Goal: Use online tool/utility: Utilize a website feature to perform a specific function

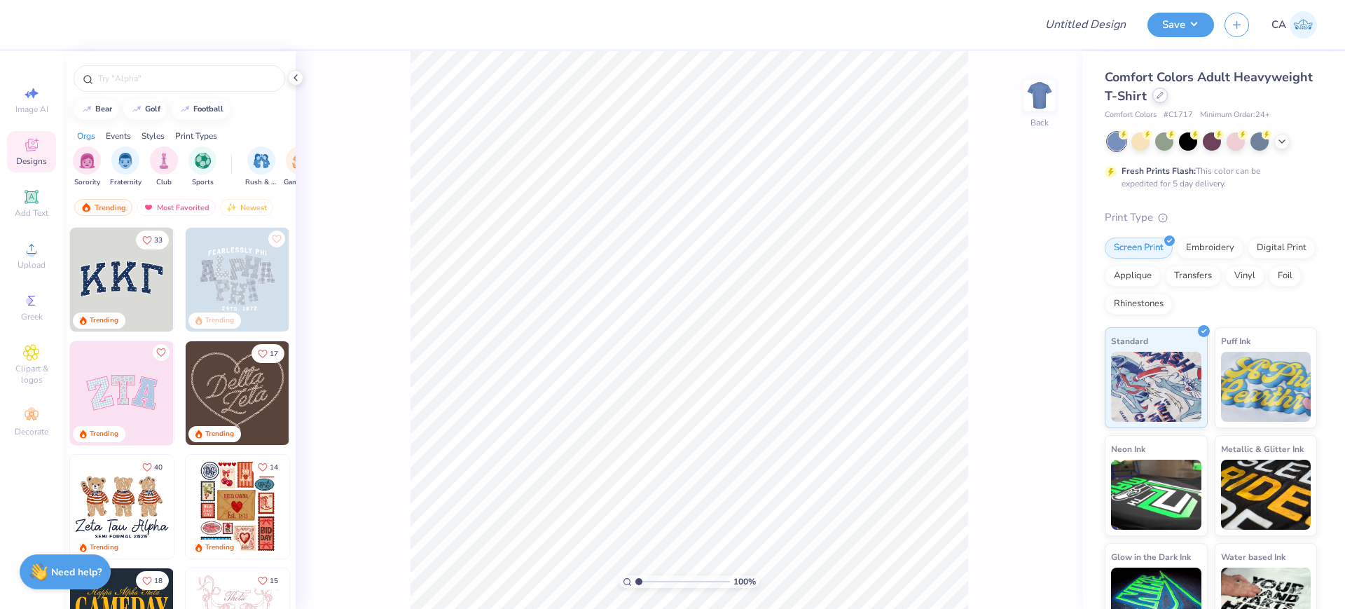
click at [1168, 90] on div at bounding box center [1160, 95] width 15 height 15
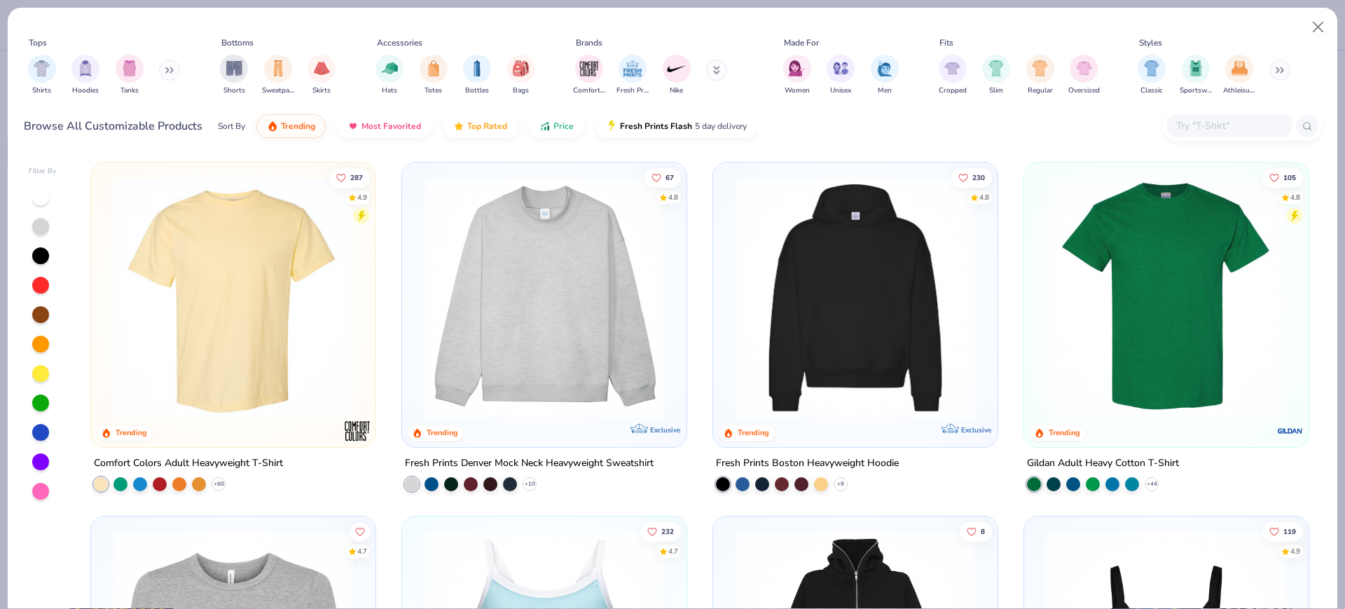
click at [579, 306] on img at bounding box center [544, 298] width 256 height 242
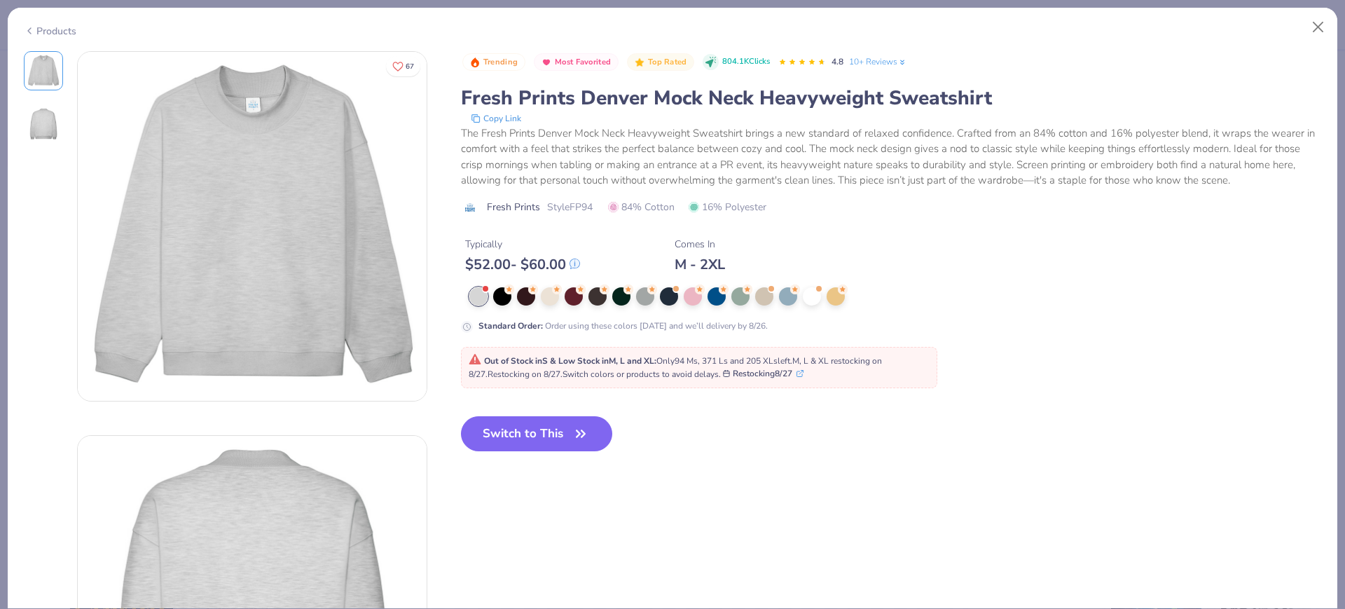
click at [577, 217] on div "Trending Most Favorited Top Rated 804.1K Clicks 4.8 10+ Reviews Fresh Prints De…" at bounding box center [891, 138] width 861 height 174
click at [577, 210] on span "Style FP94" at bounding box center [570, 207] width 46 height 15
copy span "FP94"
click at [515, 435] on button "Switch to This" at bounding box center [537, 433] width 152 height 35
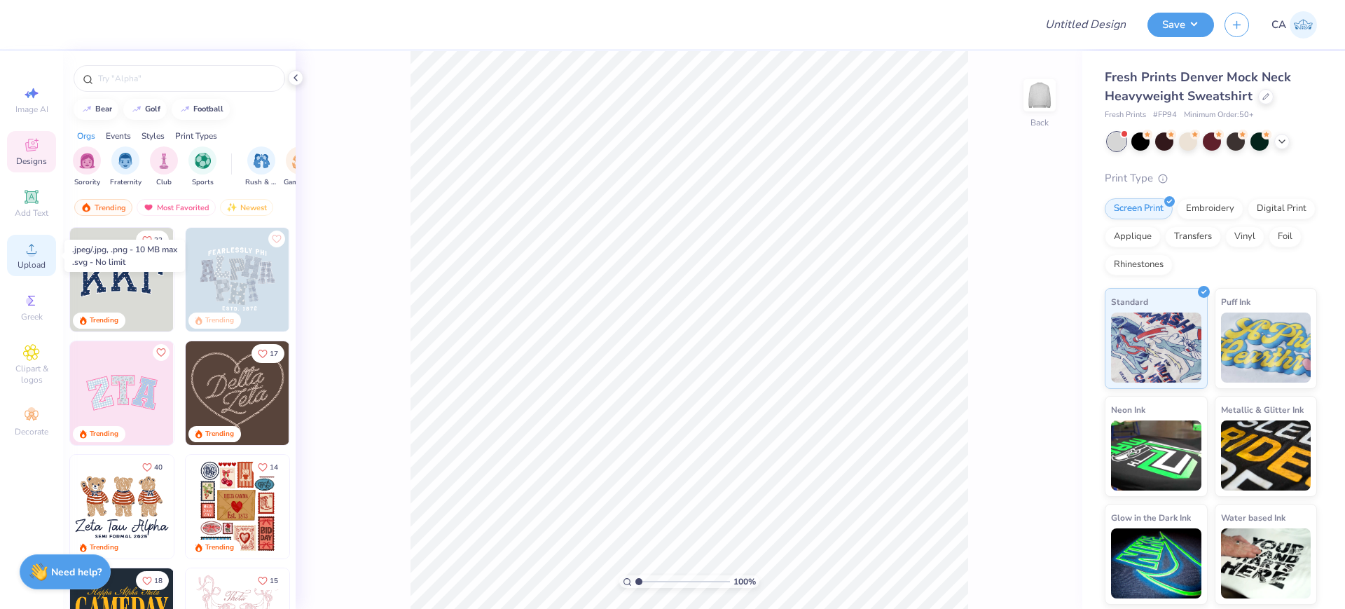
click at [39, 262] on span "Upload" at bounding box center [32, 264] width 28 height 11
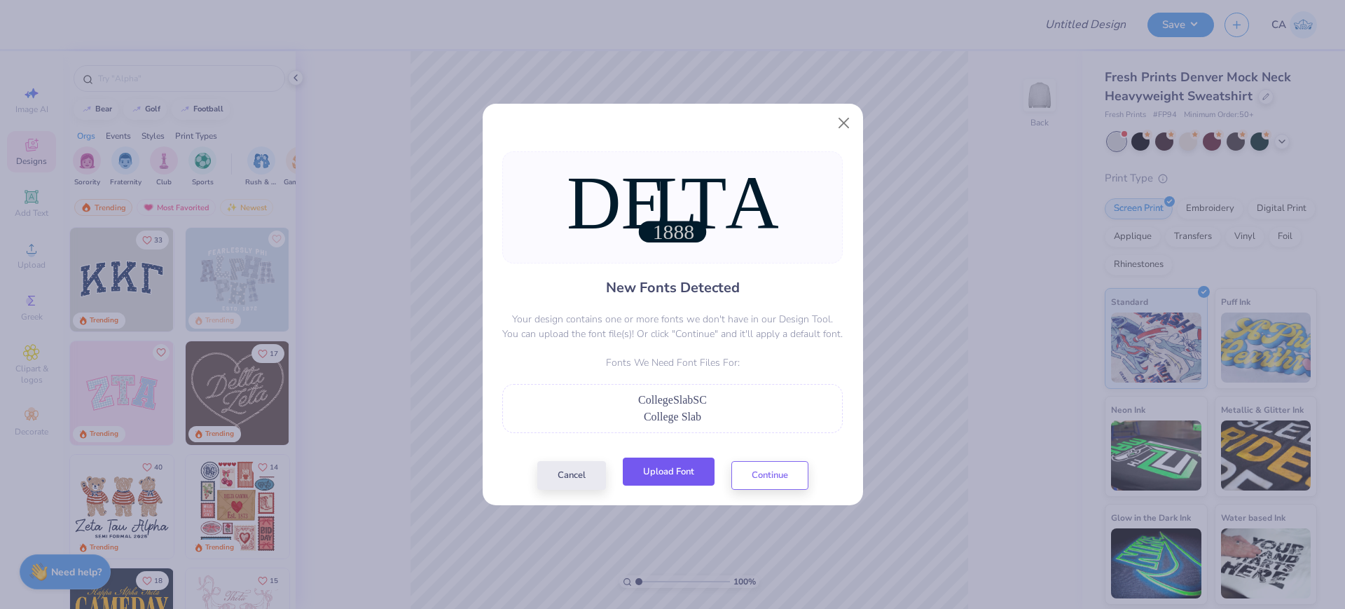
click at [673, 474] on button "Upload Font" at bounding box center [669, 472] width 92 height 29
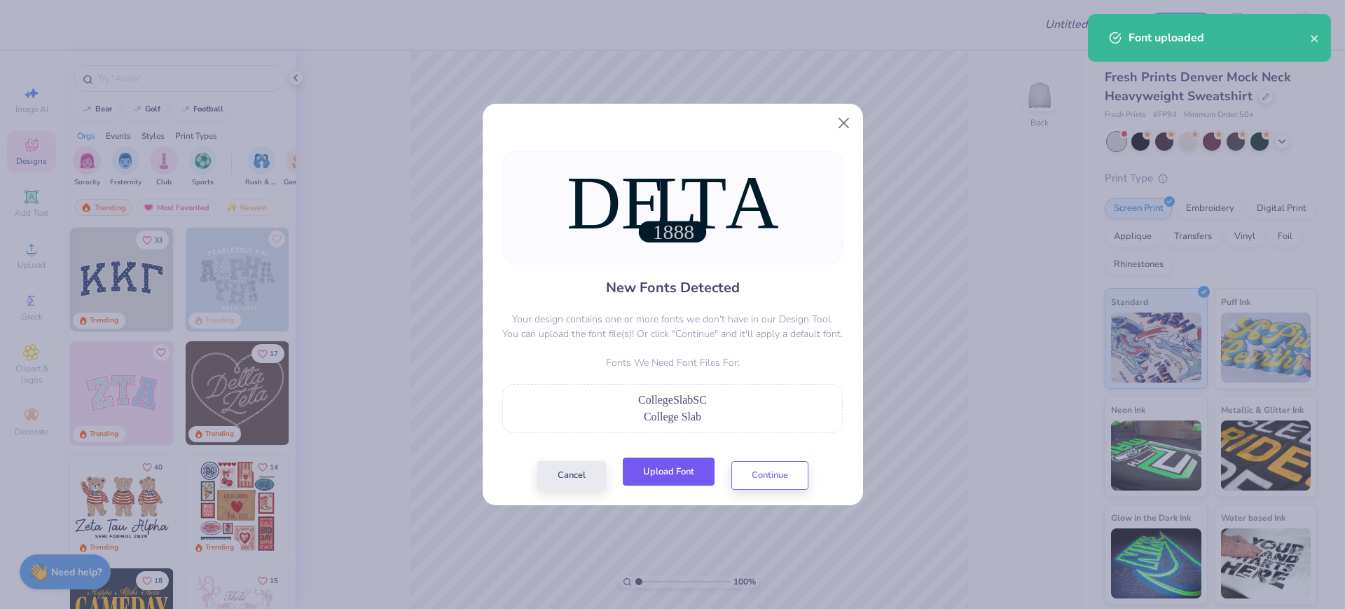
click at [666, 477] on button "Upload Font" at bounding box center [669, 472] width 92 height 29
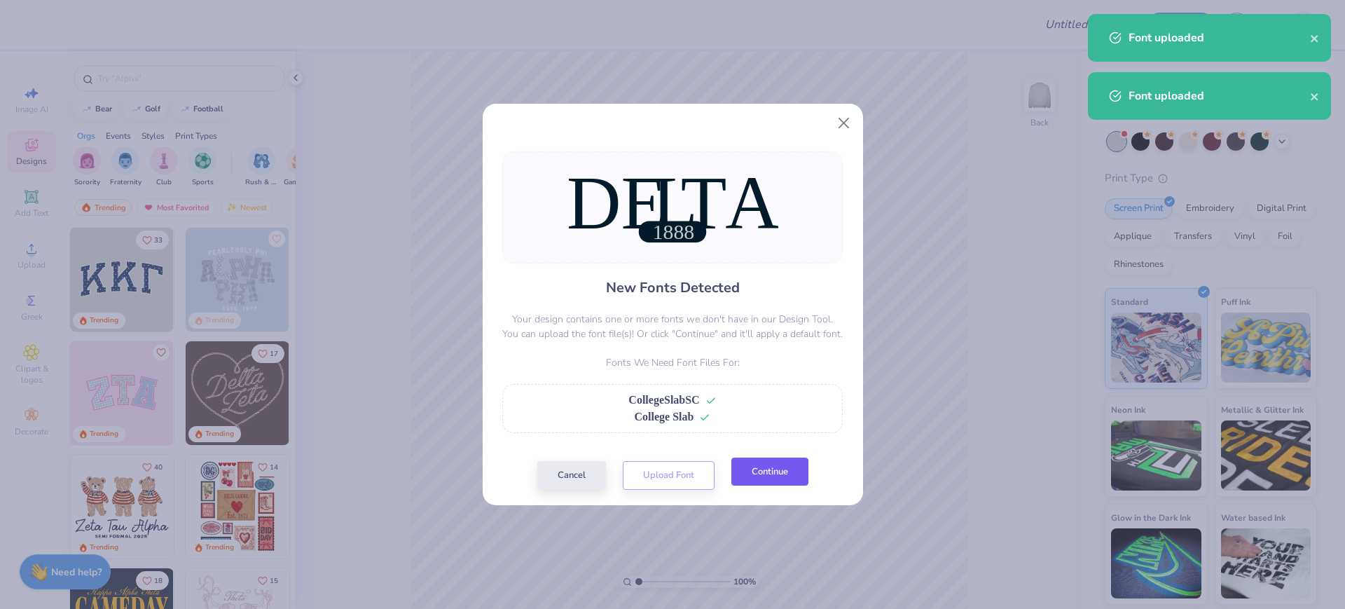
click at [761, 474] on button "Continue" at bounding box center [770, 472] width 77 height 29
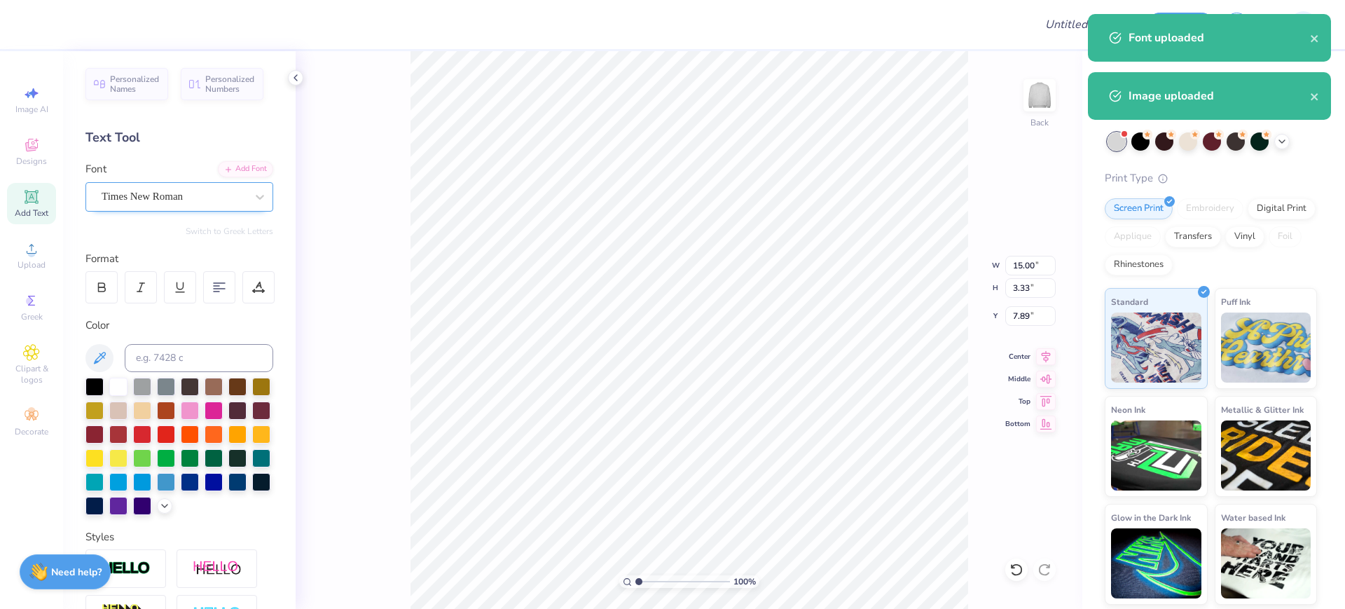
click at [179, 199] on div "Times New Roman" at bounding box center [173, 197] width 147 height 22
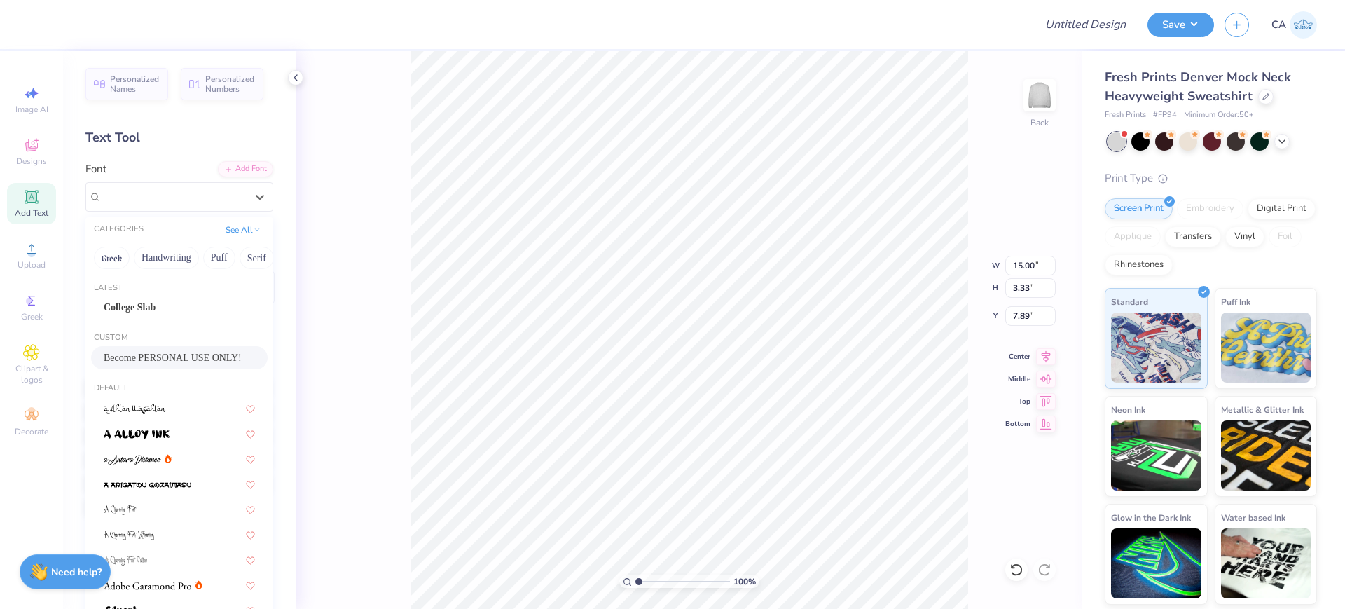
click at [191, 358] on span "Become PERSONAL USE ONLY!" at bounding box center [173, 357] width 138 height 15
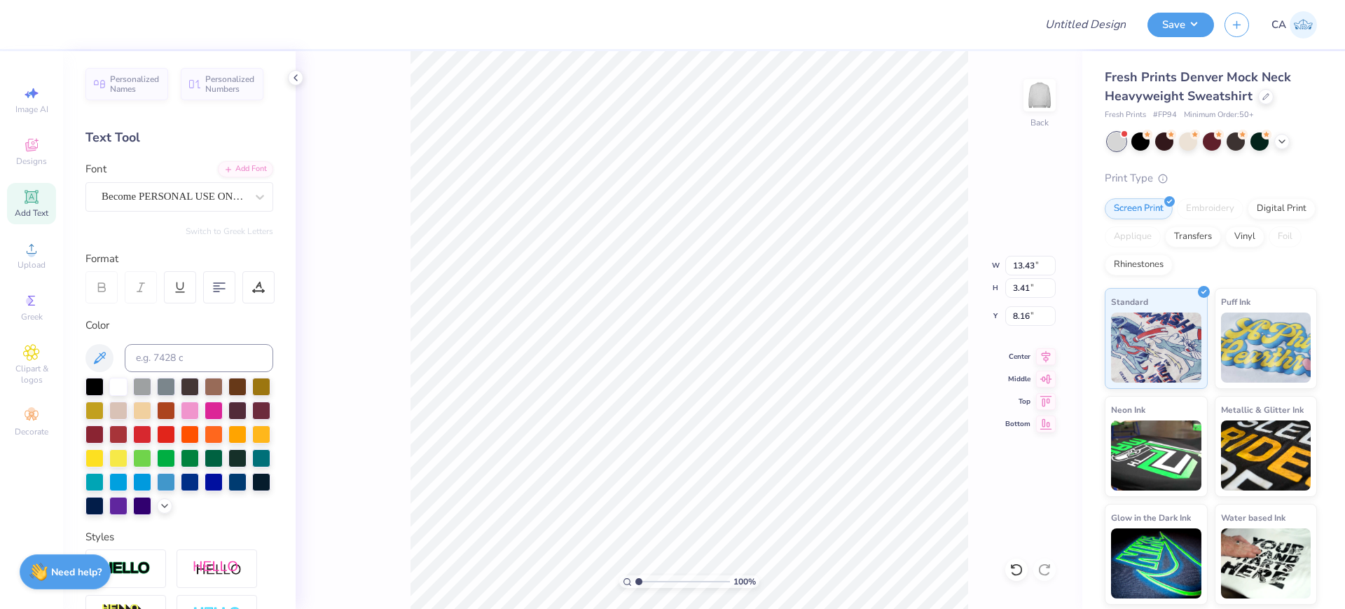
type input "13.43"
type input "3.41"
type input "8.16"
type input "3.05"
type input "0.97"
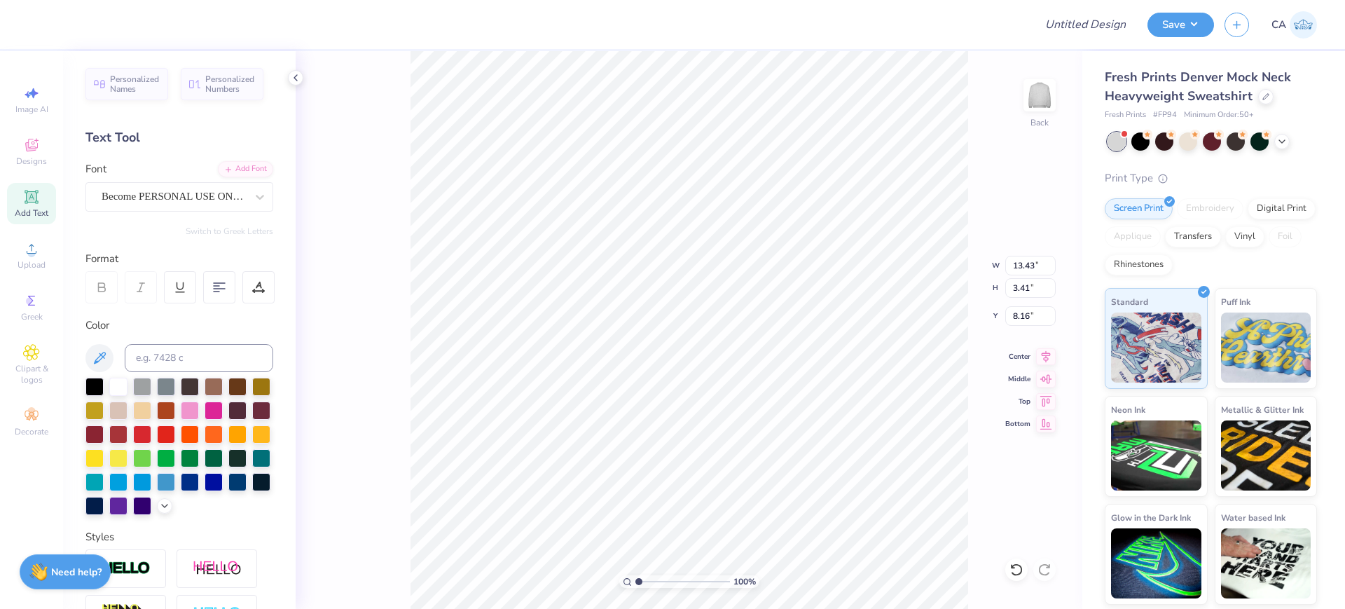
type input "10.92"
click at [182, 202] on div "Super Dream" at bounding box center [173, 197] width 147 height 22
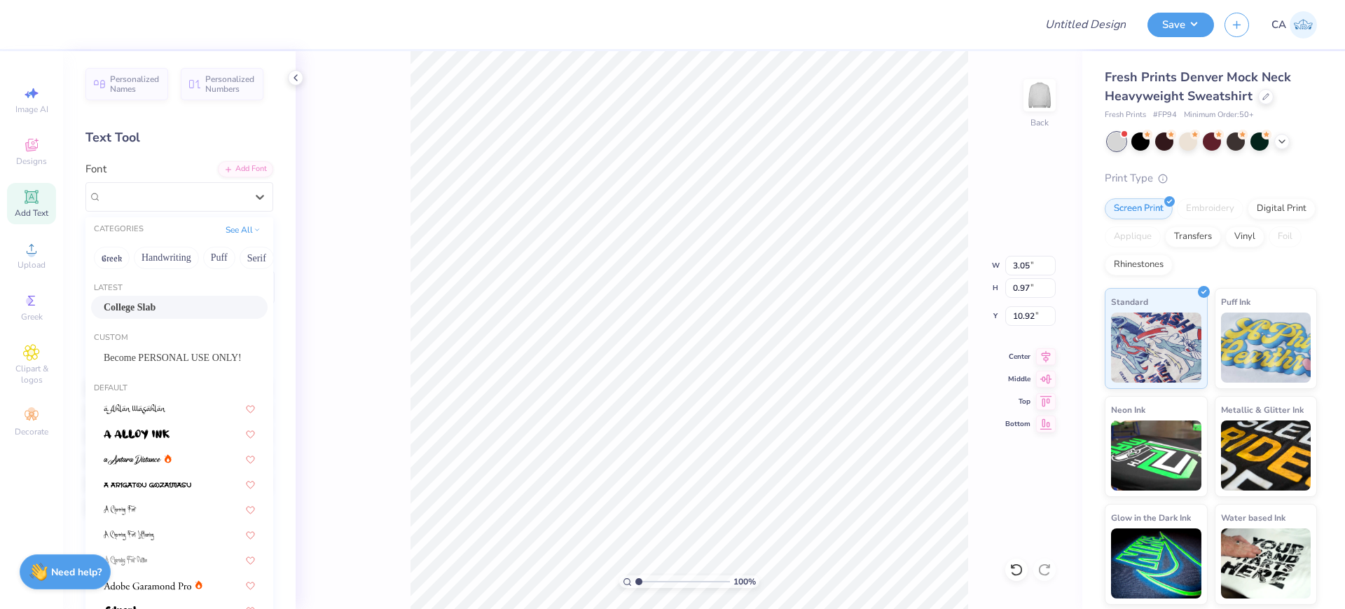
click at [149, 296] on div "College Slab" at bounding box center [179, 307] width 177 height 23
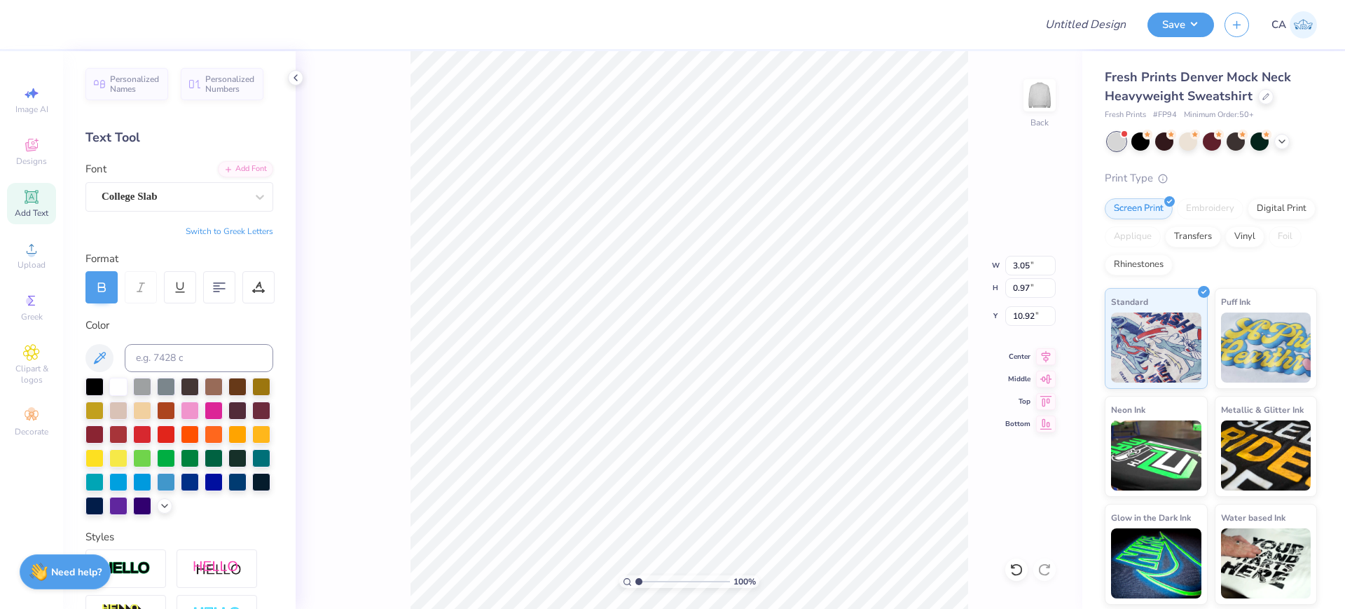
type input "2.41"
type input "0.92"
type input "11.03"
click at [1055, 353] on icon at bounding box center [1046, 354] width 20 height 17
click at [1040, 362] on icon at bounding box center [1046, 354] width 20 height 17
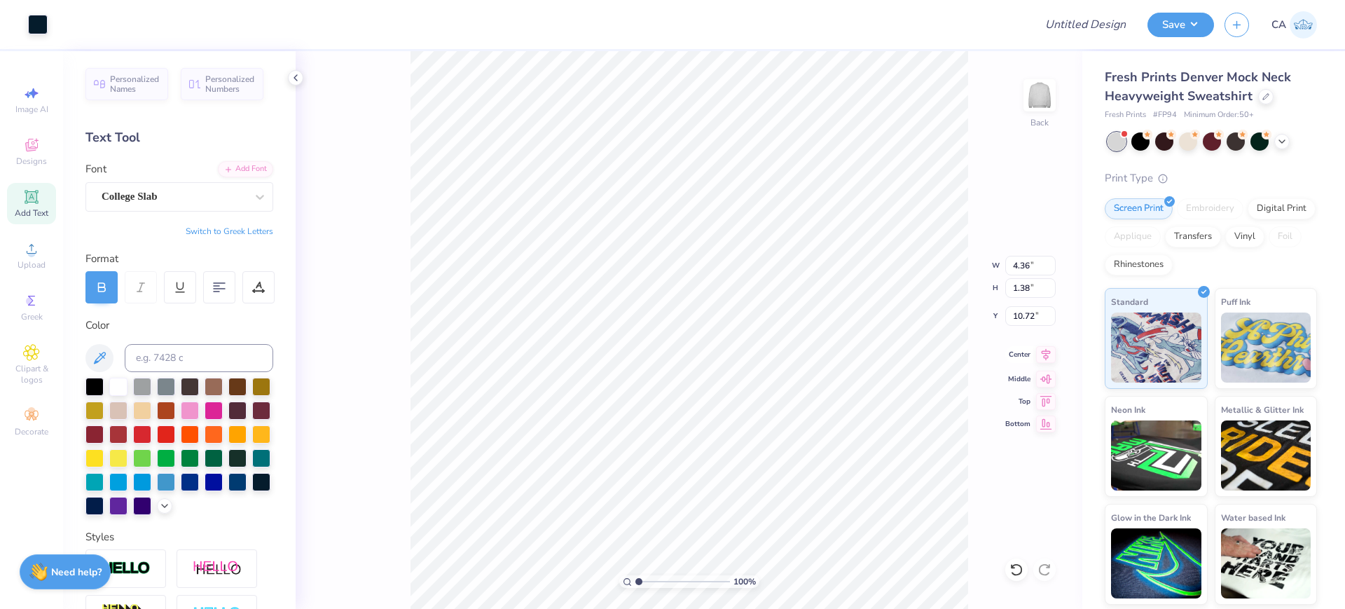
click at [1043, 355] on icon at bounding box center [1046, 354] width 20 height 17
type input "13.43"
type input "3.41"
type input "8.16"
click at [1049, 355] on icon at bounding box center [1046, 354] width 20 height 17
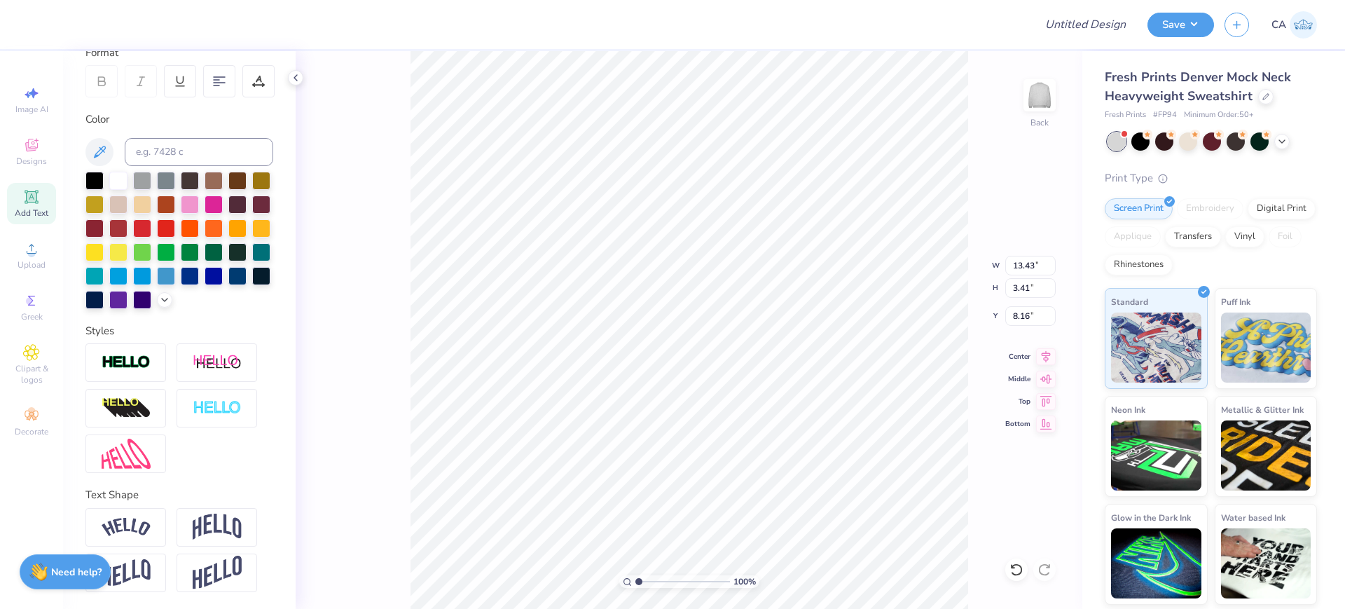
scroll to position [230, 0]
click at [229, 521] on img at bounding box center [217, 527] width 49 height 27
type input "6.19"
type input "6.77"
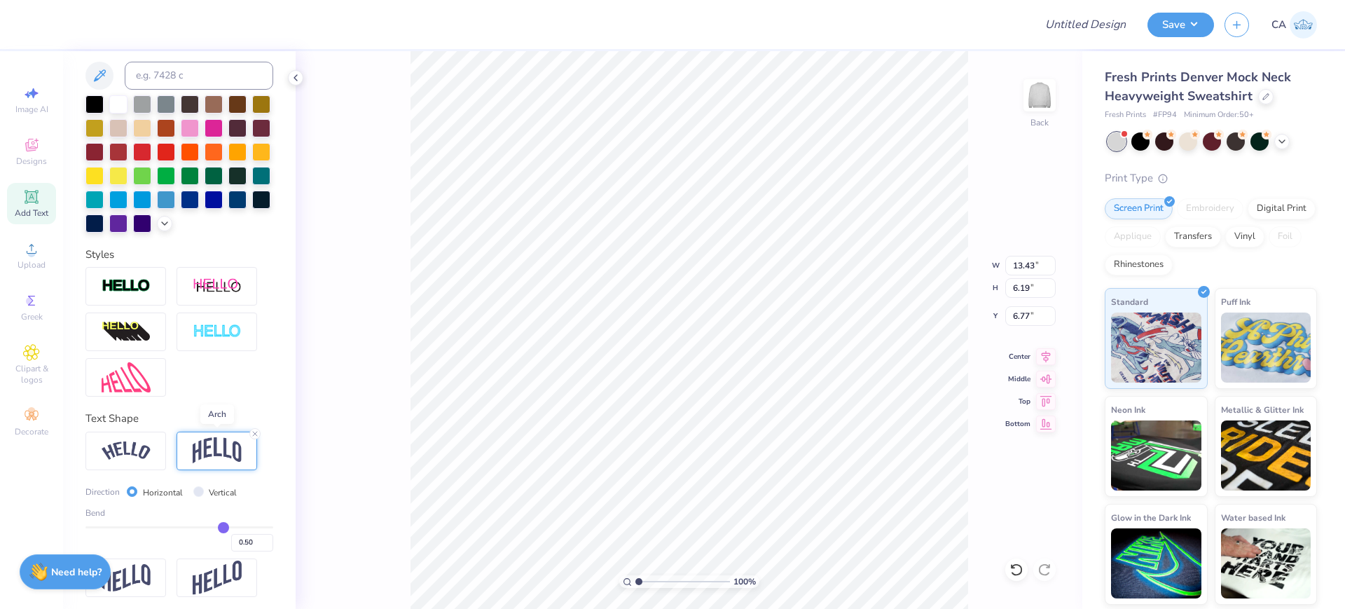
scroll to position [311, 0]
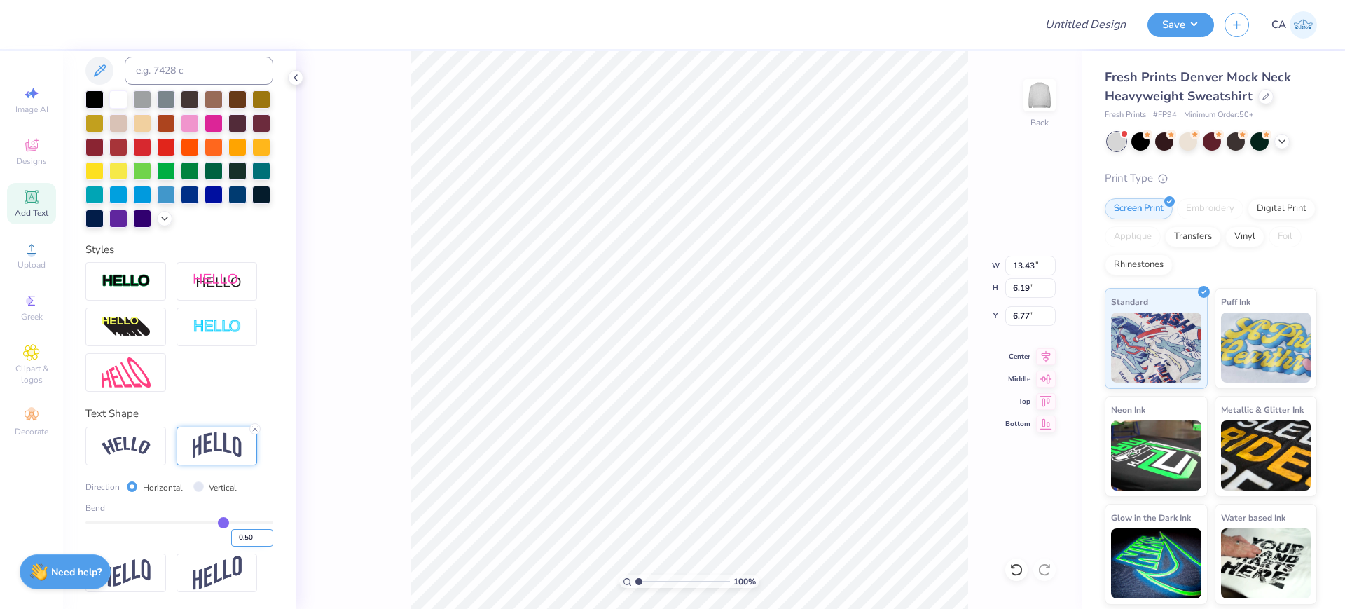
drag, startPoint x: 239, startPoint y: 539, endPoint x: 249, endPoint y: 542, distance: 10.4
click at [249, 542] on input "0.50" at bounding box center [252, 538] width 42 height 18
type input "0.30"
type input "0.3"
type input "5.02"
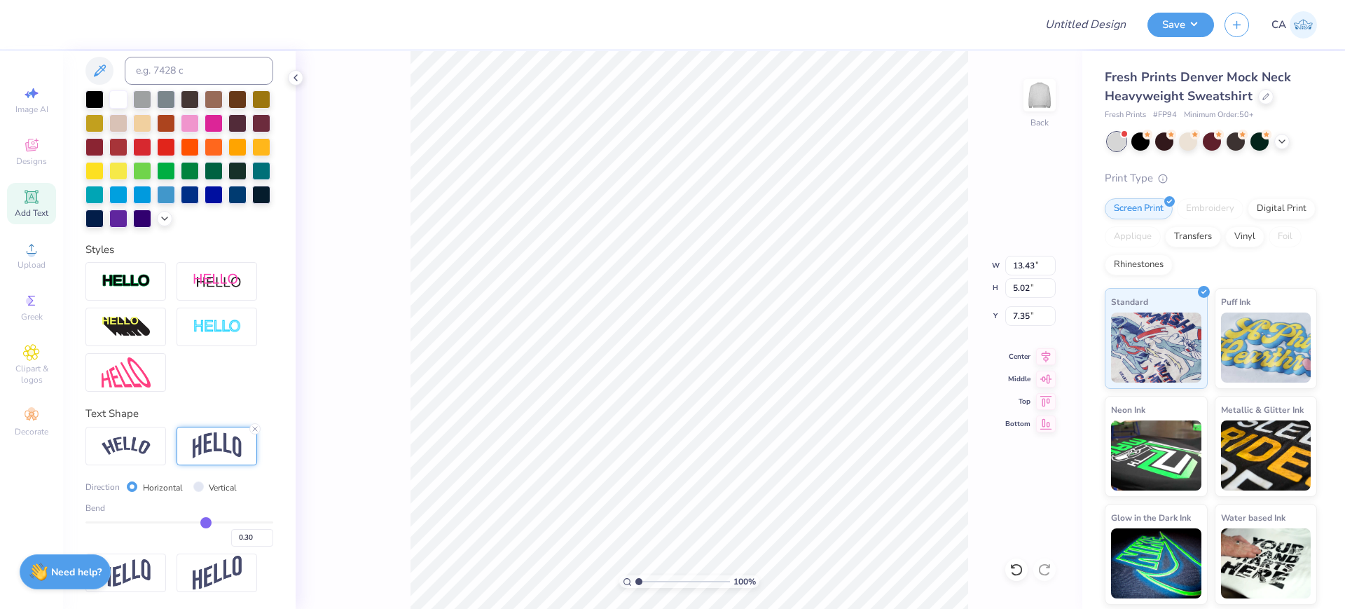
type input "6.46"
type input "4.09"
click at [668, 581] on input "range" at bounding box center [683, 581] width 95 height 13
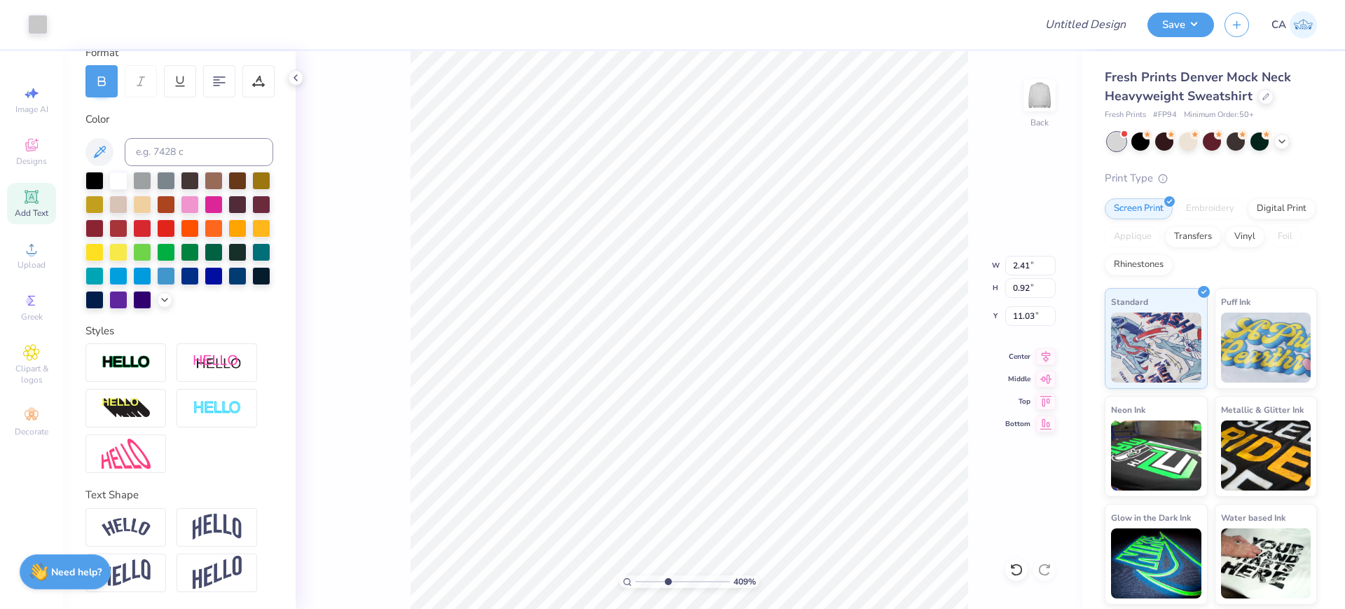
scroll to position [230, 0]
type input "10.95"
drag, startPoint x: 659, startPoint y: 579, endPoint x: 625, endPoint y: 565, distance: 37.4
click at [636, 575] on input "range" at bounding box center [683, 581] width 95 height 13
click at [688, 587] on input "range" at bounding box center [683, 581] width 95 height 13
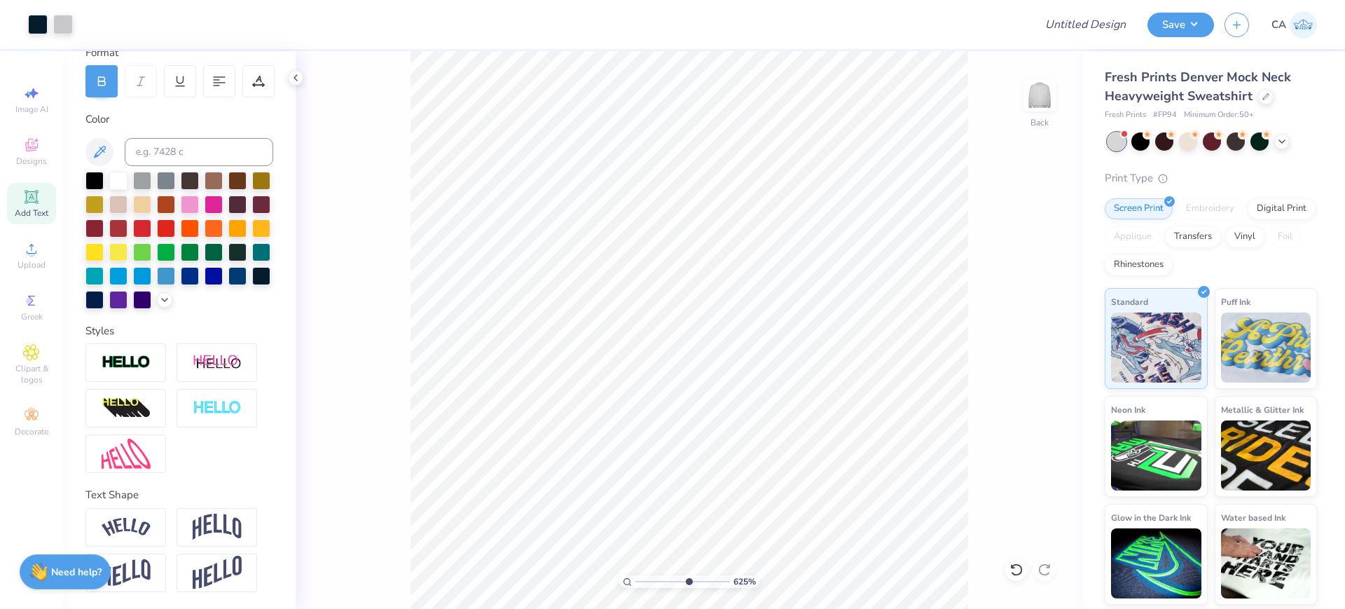
click at [646, 579] on div "625 %" at bounding box center [690, 330] width 558 height 558
click at [647, 580] on input "range" at bounding box center [683, 581] width 95 height 13
drag, startPoint x: 647, startPoint y: 580, endPoint x: 624, endPoint y: 566, distance: 27.0
type input "1"
click at [636, 575] on input "range" at bounding box center [683, 581] width 95 height 13
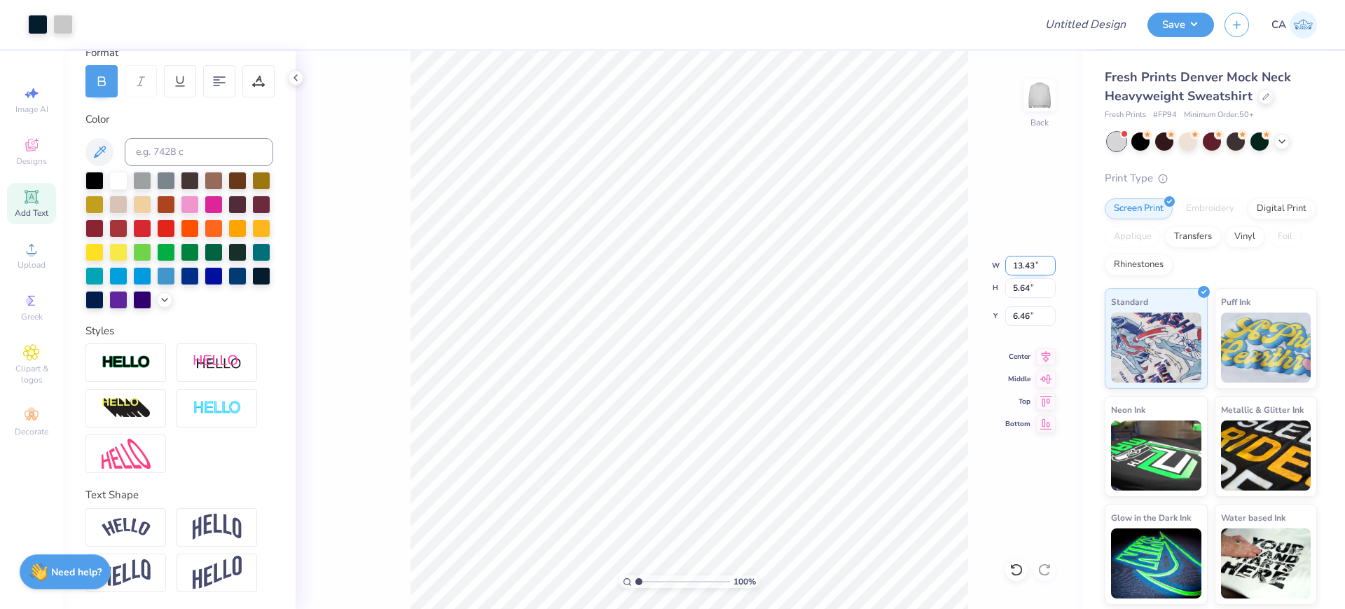
click at [1022, 268] on input "13.43" at bounding box center [1031, 266] width 50 height 20
type input "10.00"
type input "4.20"
click at [1033, 317] on input "7.19" at bounding box center [1031, 316] width 50 height 20
click at [1033, 317] on input "3.00" at bounding box center [1031, 316] width 50 height 20
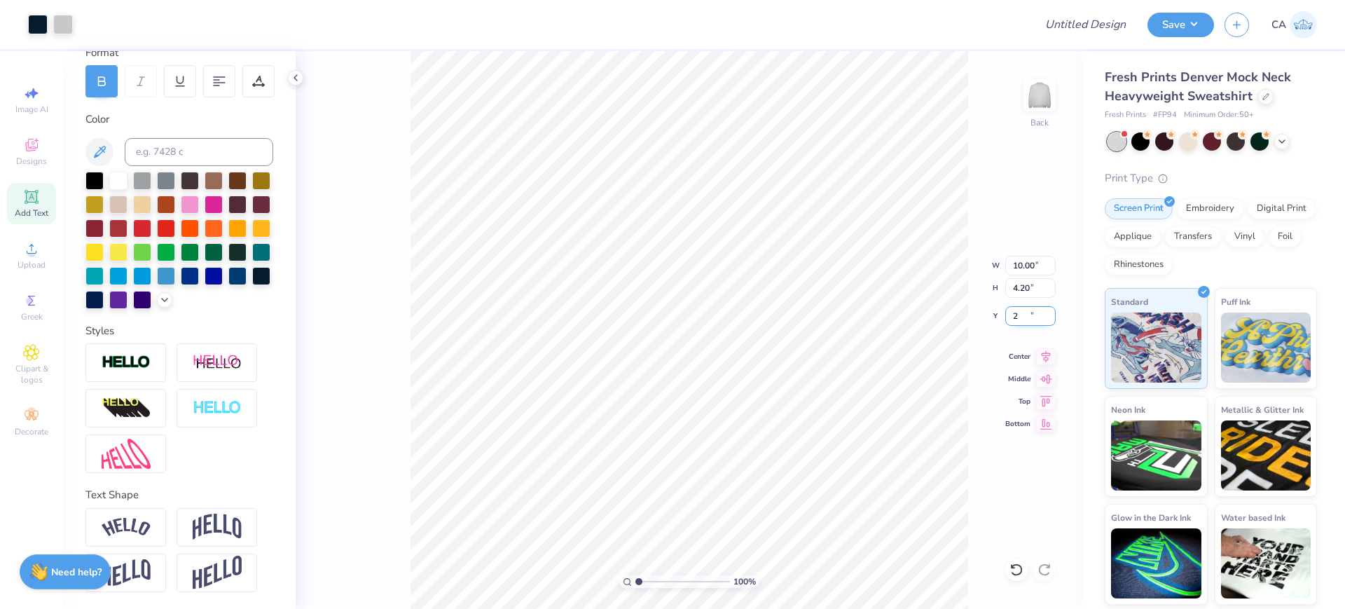
type input "2.00"
click at [1036, 269] on input "10.00" at bounding box center [1031, 266] width 50 height 20
type input "12.00"
type input "5.04"
click at [1035, 314] on input "1.58" at bounding box center [1031, 316] width 50 height 20
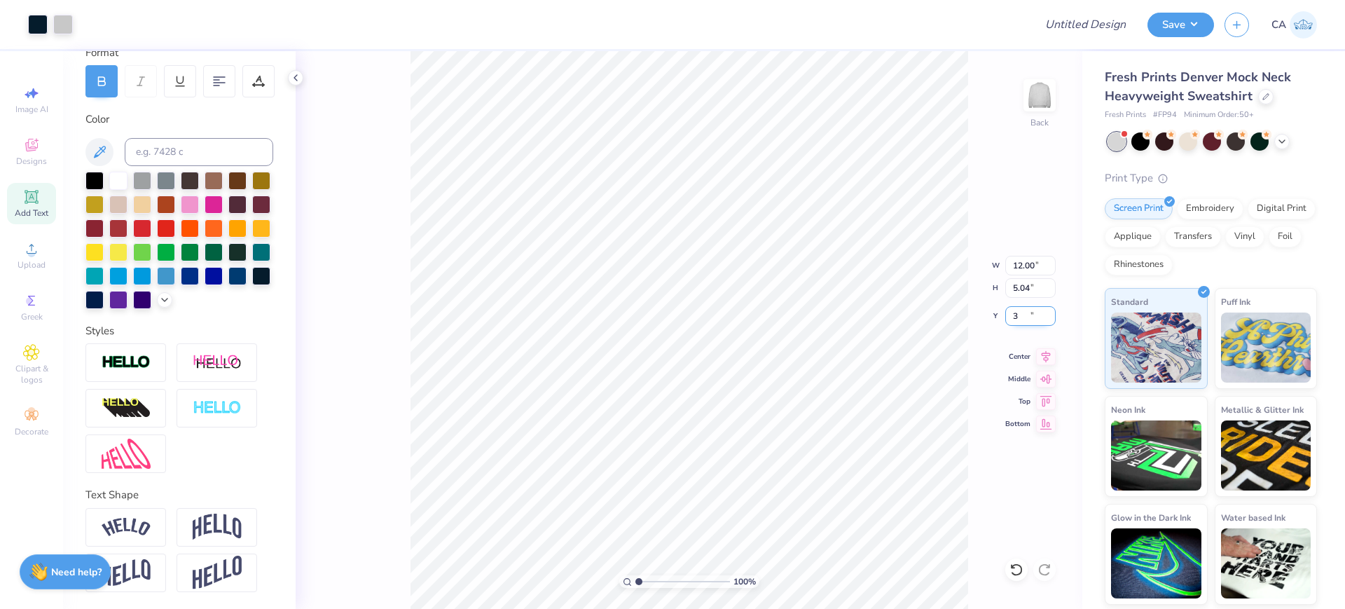
type input "3.00"
click at [1069, 13] on input "Design Title" at bounding box center [1068, 25] width 137 height 28
paste input "FPS239312"
type input "FPS239312"
click at [1173, 19] on button "Save" at bounding box center [1181, 23] width 67 height 25
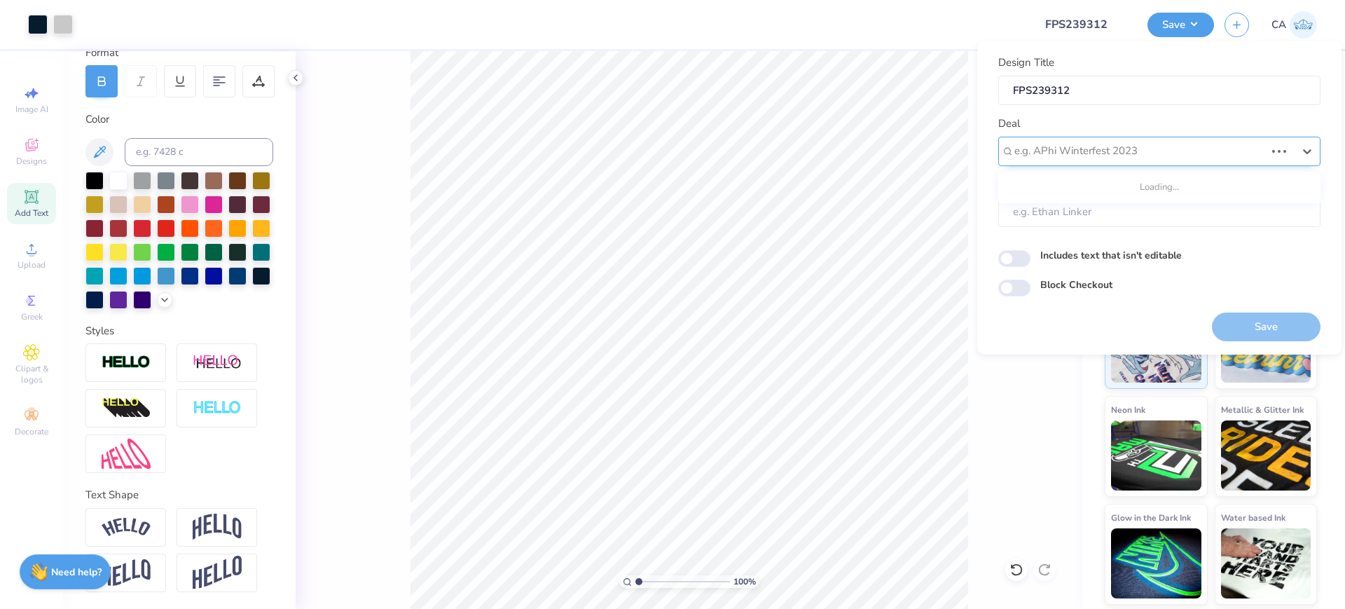
click at [1118, 144] on div at bounding box center [1140, 151] width 251 height 19
click at [1120, 189] on div "Design Tool Gallery" at bounding box center [1159, 188] width 311 height 23
type input "design tool gall"
type input "Design Tool Gallery User"
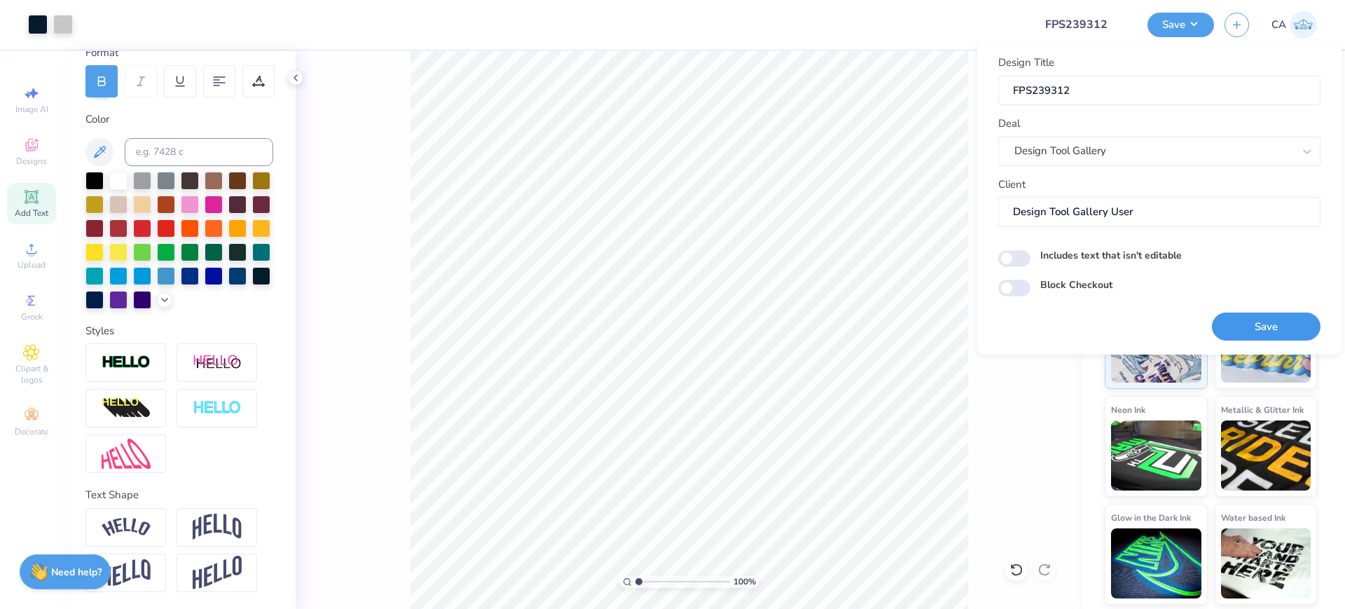
click at [1251, 329] on button "Save" at bounding box center [1266, 327] width 109 height 29
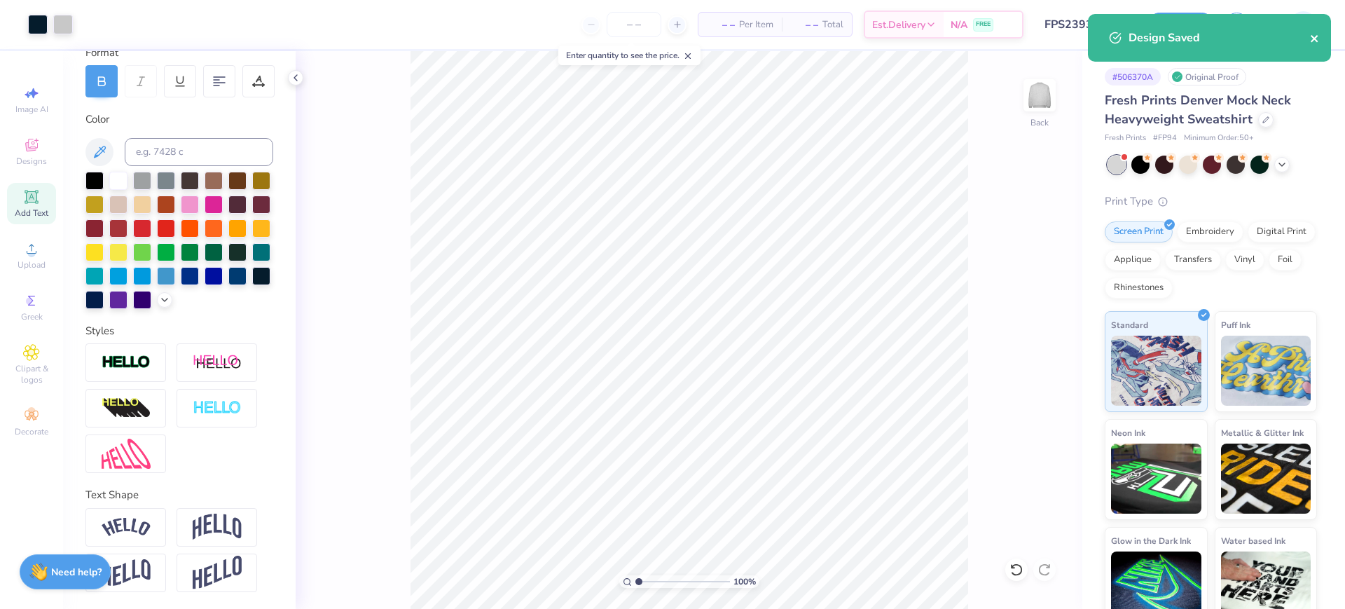
click at [1317, 29] on button "close" at bounding box center [1315, 37] width 10 height 17
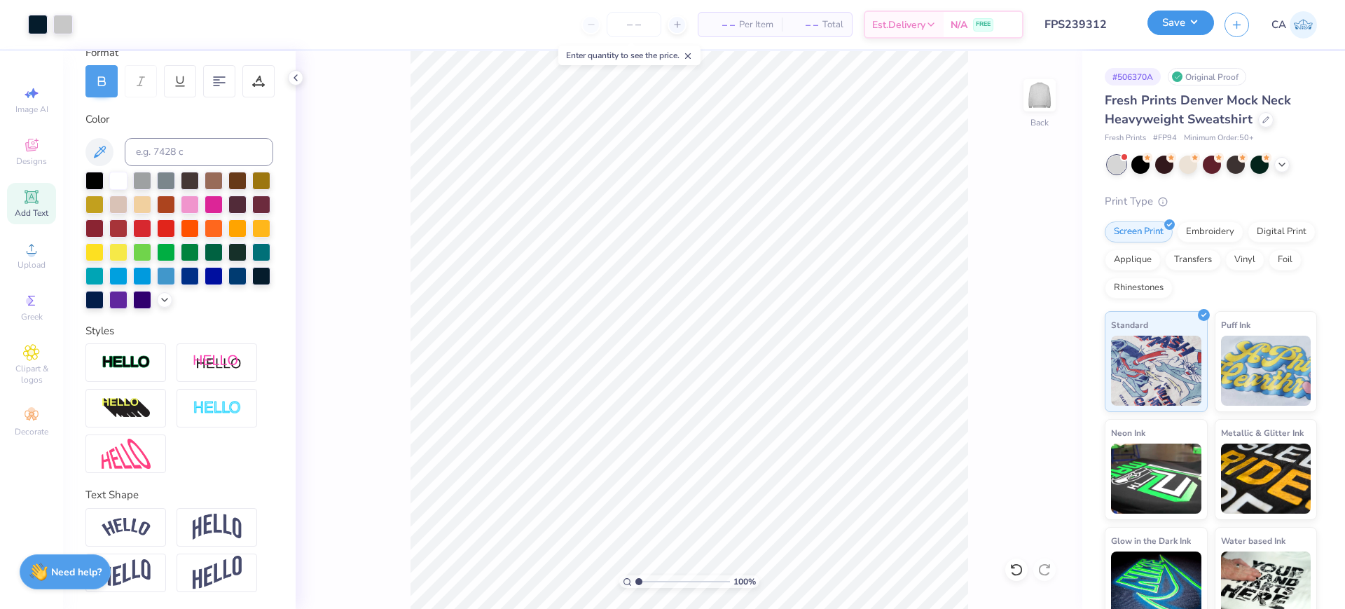
click at [1185, 18] on button "Save" at bounding box center [1181, 23] width 67 height 25
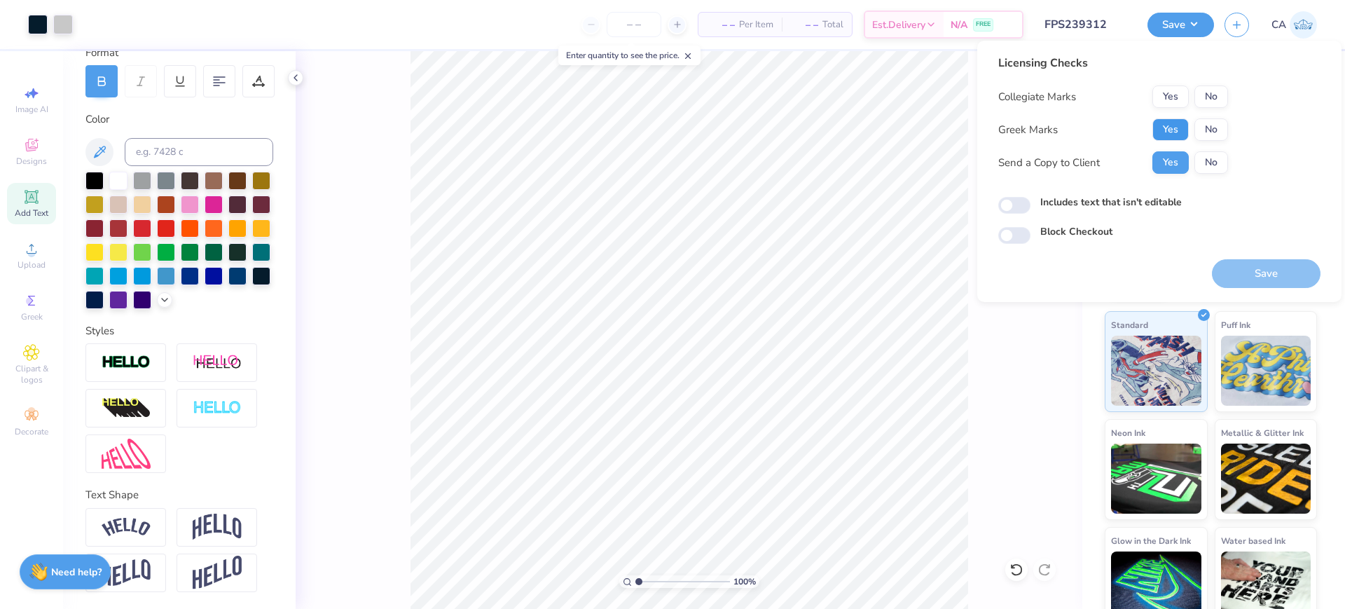
click at [1175, 129] on button "Yes" at bounding box center [1171, 129] width 36 height 22
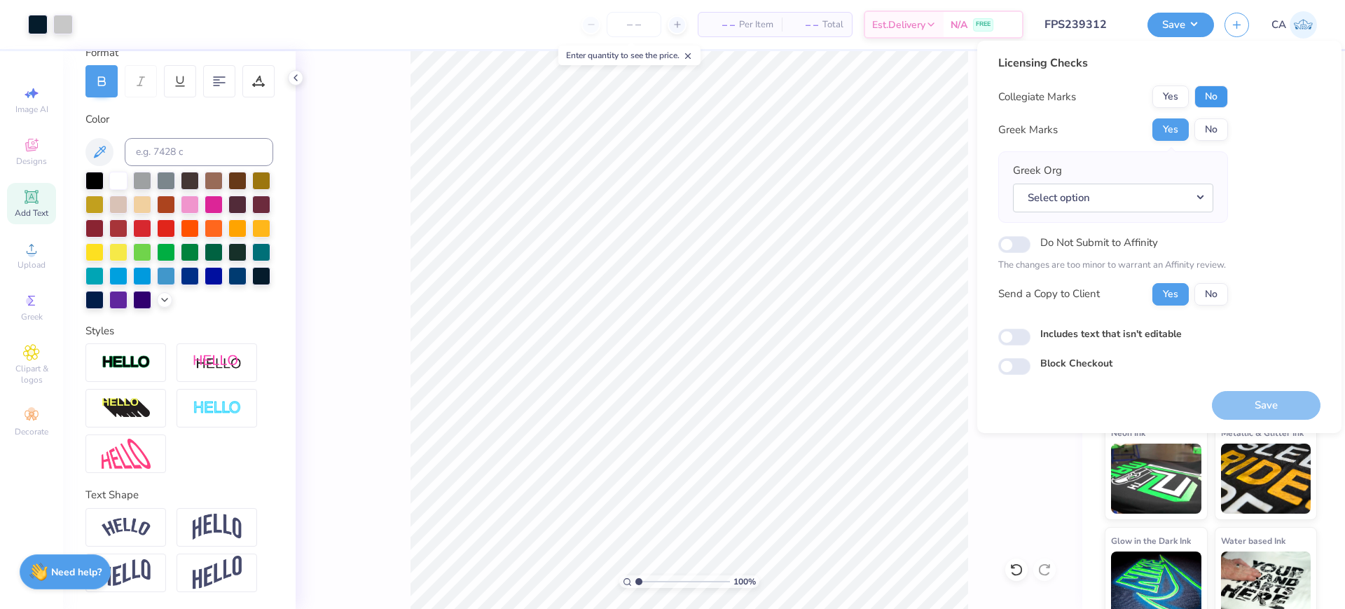
click at [1207, 98] on button "No" at bounding box center [1212, 96] width 34 height 22
click at [1169, 191] on button "Select option" at bounding box center [1113, 198] width 200 height 29
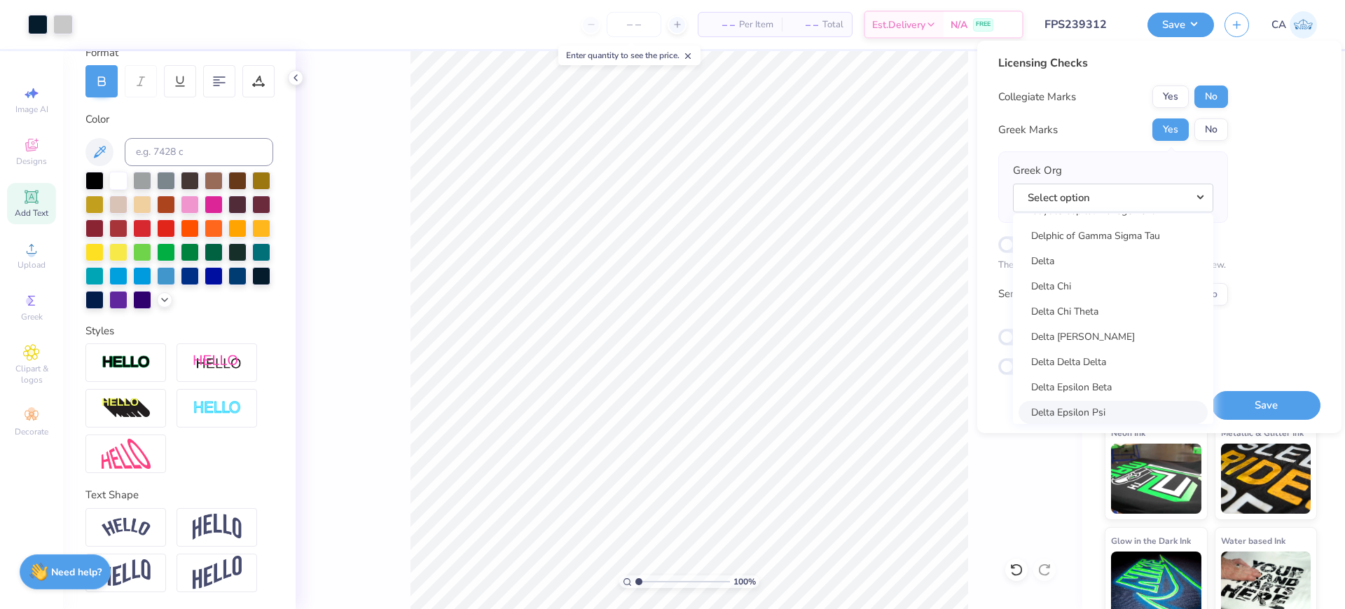
scroll to position [3135, 0]
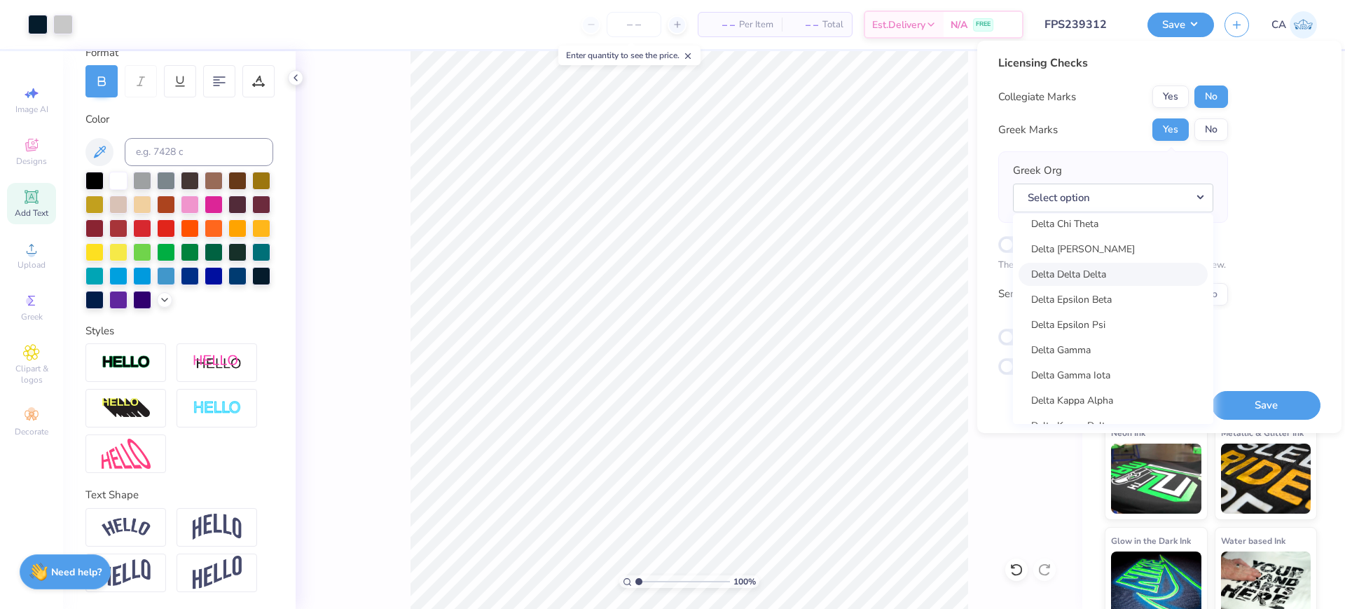
click at [1078, 279] on link "Delta Delta Delta" at bounding box center [1113, 274] width 189 height 23
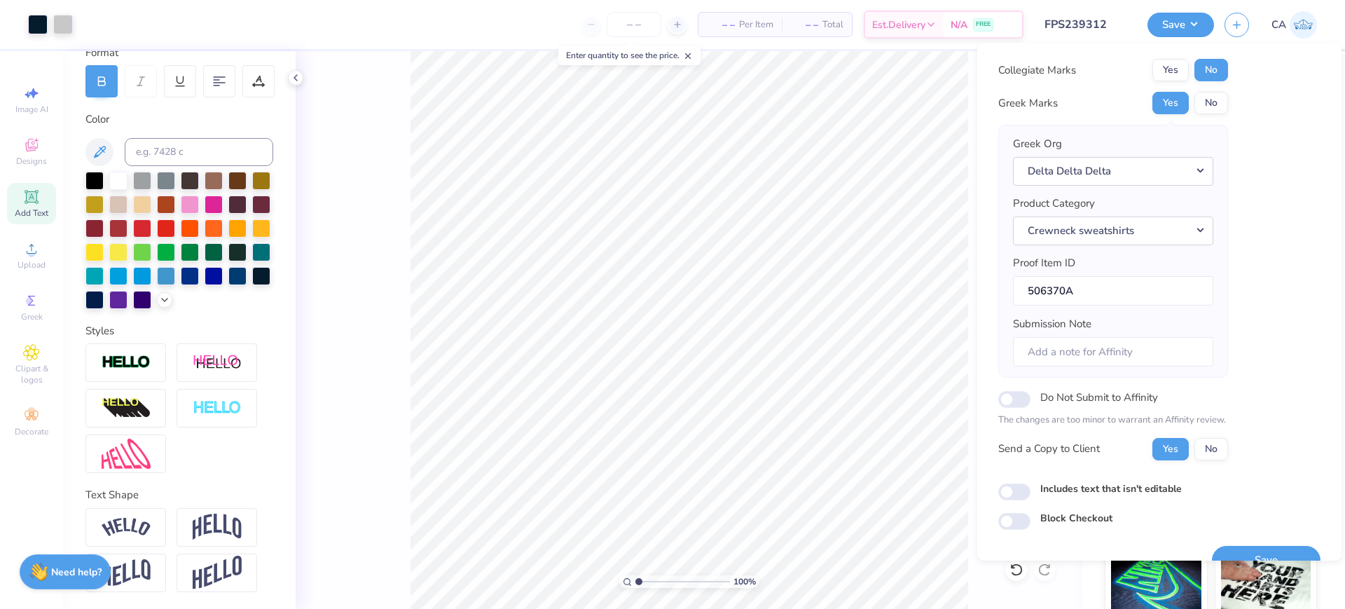
scroll to position [56, 0]
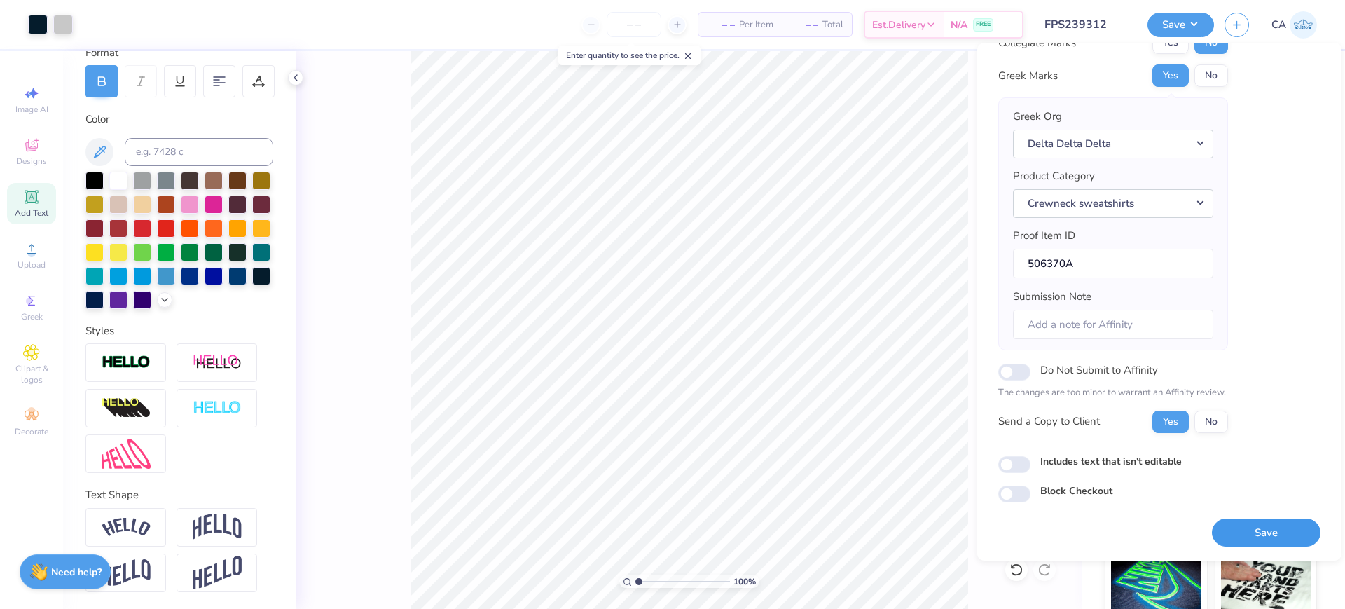
click at [1214, 523] on button "Save" at bounding box center [1266, 533] width 109 height 29
